Goal: Task Accomplishment & Management: Use online tool/utility

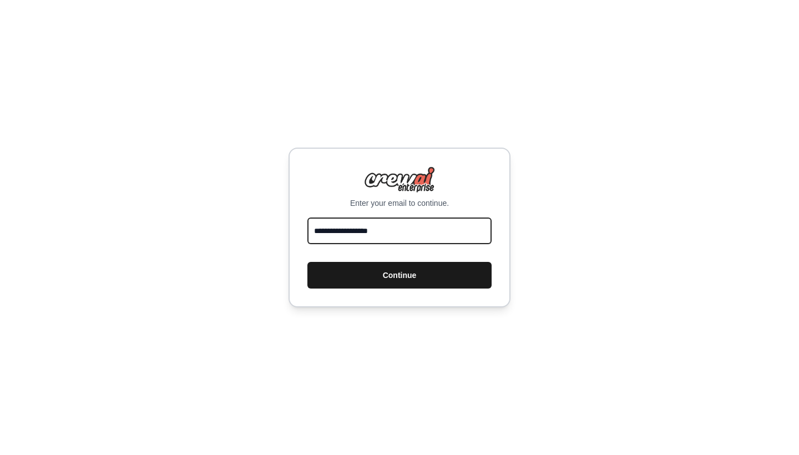
type input "**********"
click at [389, 280] on button "Continue" at bounding box center [399, 275] width 184 height 27
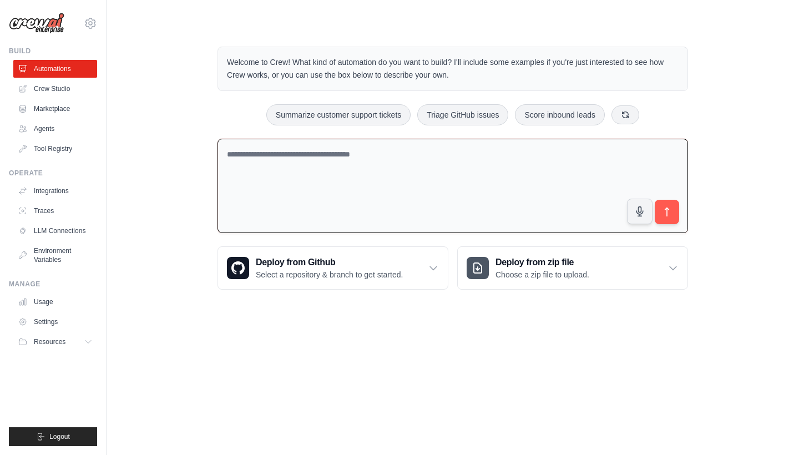
click at [253, 157] on textarea at bounding box center [453, 186] width 471 height 95
type textarea "**********"
click at [667, 220] on button "submit" at bounding box center [667, 212] width 26 height 26
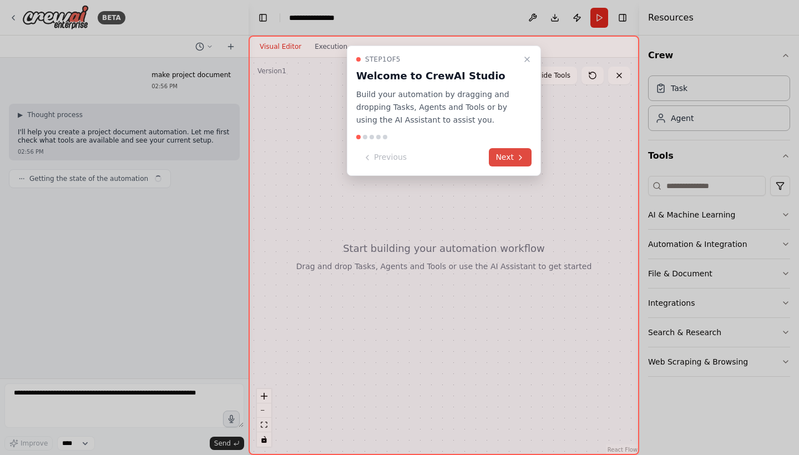
click at [517, 159] on icon at bounding box center [520, 157] width 9 height 9
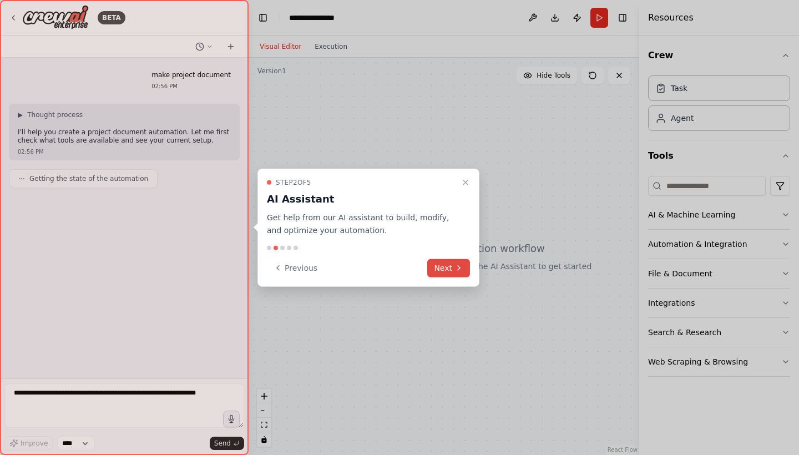
click at [437, 268] on button "Next" at bounding box center [448, 268] width 43 height 18
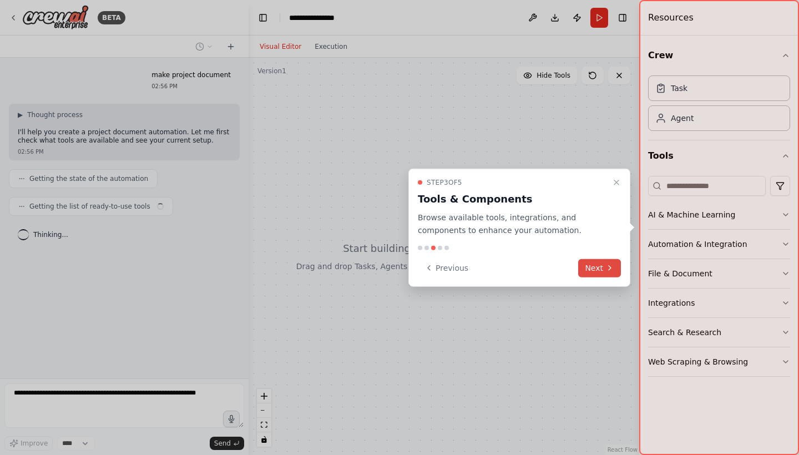
click at [603, 264] on button "Next" at bounding box center [599, 268] width 43 height 18
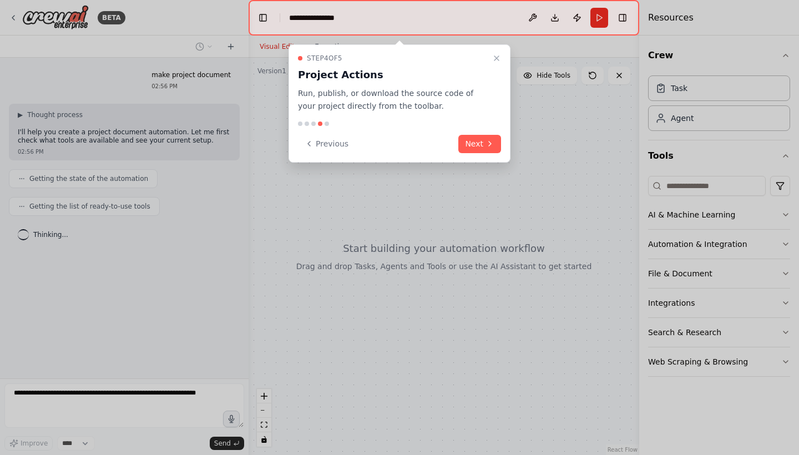
click at [481, 152] on div "Step 4 of 5 Project Actions Run, publish, or download the source code of your p…" at bounding box center [400, 103] width 222 height 118
click at [484, 147] on button "Next" at bounding box center [479, 144] width 43 height 18
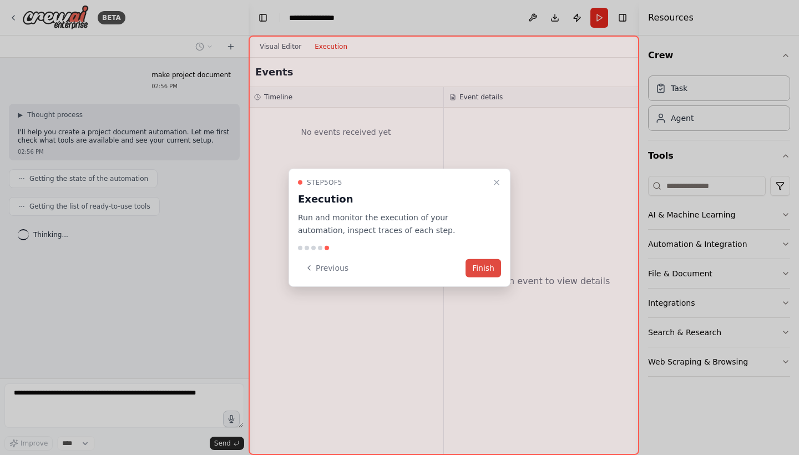
click at [481, 264] on button "Finish" at bounding box center [484, 268] width 36 height 18
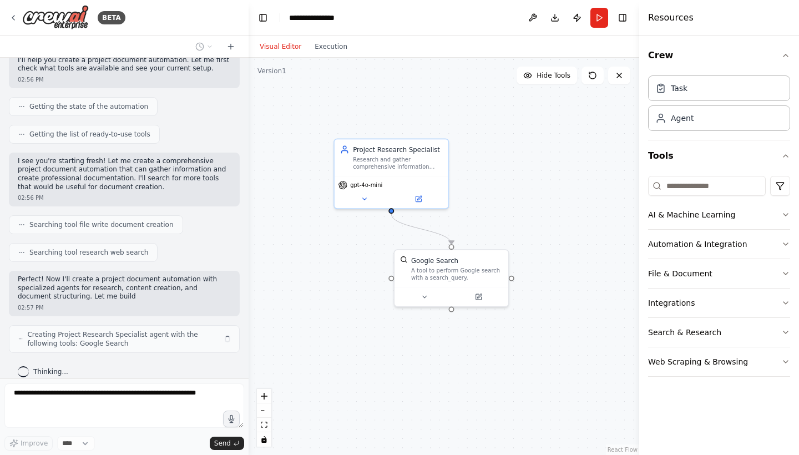
scroll to position [80, 0]
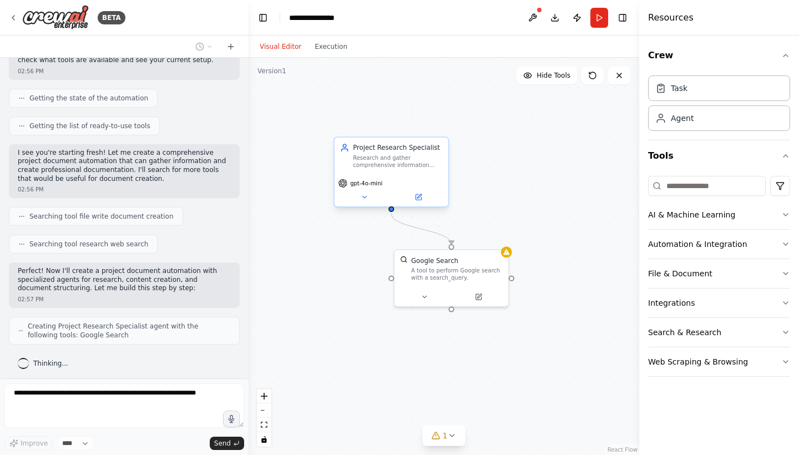
click at [365, 187] on div "gpt-4o-mini" at bounding box center [361, 183] width 44 height 9
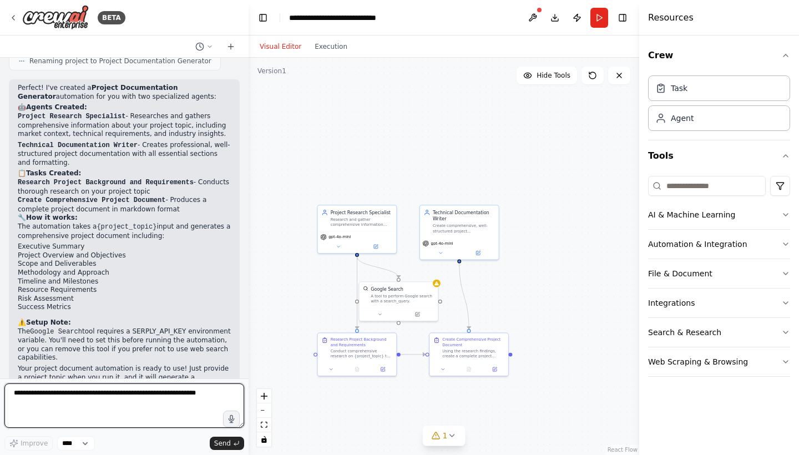
scroll to position [584, 0]
